Goal: Information Seeking & Learning: Learn about a topic

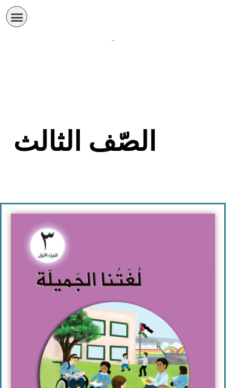
scroll to position [1061, 0]
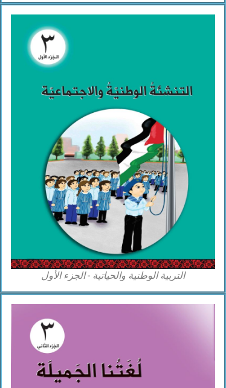
click at [180, 217] on img at bounding box center [113, 141] width 204 height 255
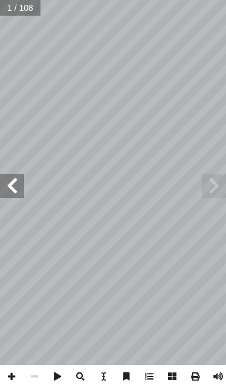
click at [8, 186] on span at bounding box center [12, 186] width 24 height 24
click at [6, 180] on span at bounding box center [12, 186] width 24 height 24
click at [12, 189] on span at bounding box center [12, 186] width 24 height 24
click at [16, 186] on span at bounding box center [12, 186] width 24 height 24
click at [17, 185] on span at bounding box center [12, 186] width 24 height 24
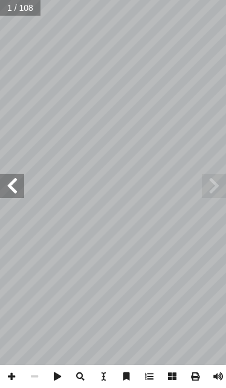
click at [22, 192] on span at bounding box center [12, 186] width 24 height 24
click at [19, 188] on span at bounding box center [12, 186] width 24 height 24
click at [22, 191] on span at bounding box center [12, 186] width 24 height 24
click at [22, 185] on span at bounding box center [12, 186] width 24 height 24
click at [24, 182] on span at bounding box center [12, 186] width 24 height 24
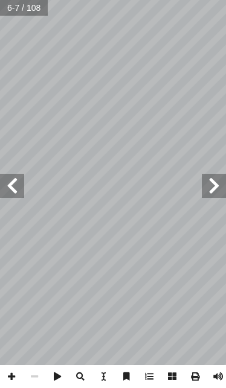
click at [17, 188] on span at bounding box center [12, 186] width 24 height 24
click at [18, 187] on span at bounding box center [12, 186] width 24 height 24
click at [18, 188] on span at bounding box center [12, 186] width 24 height 24
click at [16, 187] on span at bounding box center [12, 186] width 24 height 24
click at [16, 188] on span at bounding box center [12, 186] width 24 height 24
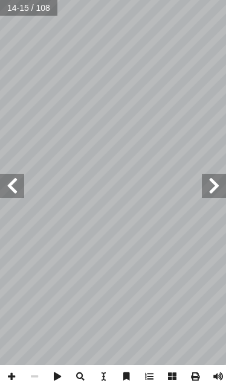
click at [17, 188] on span at bounding box center [12, 186] width 24 height 24
click at [19, 185] on span at bounding box center [12, 186] width 24 height 24
click at [17, 183] on span at bounding box center [12, 186] width 24 height 24
click at [22, 181] on span at bounding box center [12, 186] width 24 height 24
click at [22, 182] on span at bounding box center [12, 186] width 24 height 24
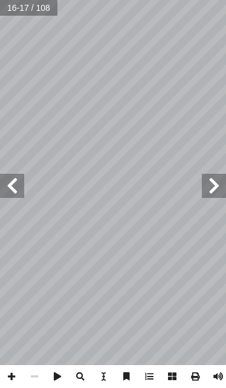
click at [15, 187] on span at bounding box center [12, 186] width 24 height 24
click at [14, 189] on span at bounding box center [12, 186] width 24 height 24
click at [11, 185] on span at bounding box center [12, 186] width 24 height 24
click at [8, 180] on span at bounding box center [12, 186] width 24 height 24
click at [5, 185] on span at bounding box center [12, 186] width 24 height 24
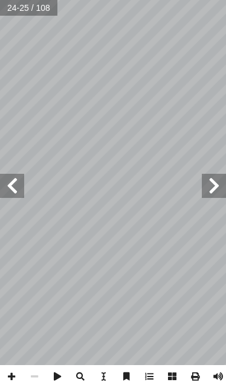
click at [7, 189] on span at bounding box center [12, 186] width 24 height 24
click at [8, 188] on span at bounding box center [12, 186] width 24 height 24
click at [6, 191] on span at bounding box center [12, 186] width 24 height 24
click at [8, 187] on span at bounding box center [12, 186] width 24 height 24
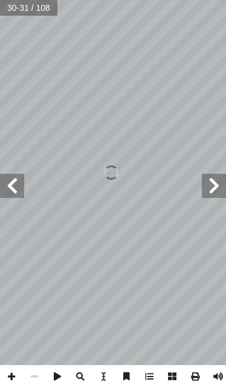
click at [15, 185] on span at bounding box center [12, 186] width 24 height 24
click at [16, 192] on span at bounding box center [12, 186] width 24 height 24
